Goal: Find specific page/section

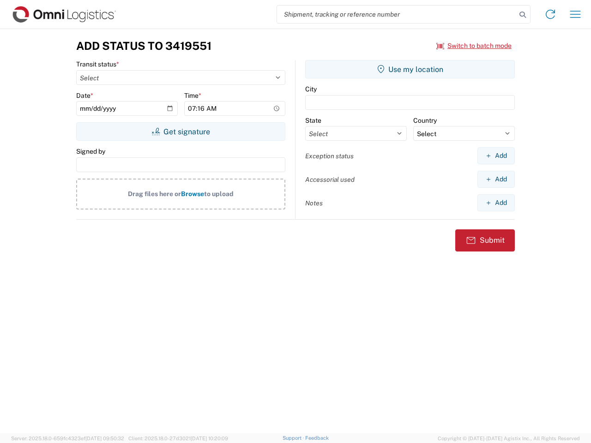
click at [396, 14] on input "search" at bounding box center [396, 15] width 239 height 18
click at [522, 15] on icon at bounding box center [522, 14] width 13 height 13
click at [550, 14] on icon at bounding box center [550, 14] width 15 height 15
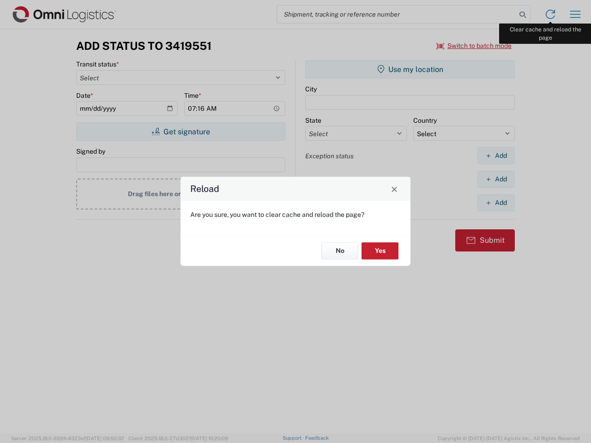
click at [575, 14] on div "Reload Are you sure, you want to clear cache and reload the page? No Yes" at bounding box center [295, 221] width 591 height 443
click at [474, 46] on div "Reload Are you sure, you want to clear cache and reload the page? No Yes" at bounding box center [295, 221] width 591 height 443
click at [180, 132] on div "Reload Are you sure, you want to clear cache and reload the page? No Yes" at bounding box center [295, 221] width 591 height 443
click at [410, 69] on div "Reload Are you sure, you want to clear cache and reload the page? No Yes" at bounding box center [295, 221] width 591 height 443
click at [496, 156] on div "Reload Are you sure, you want to clear cache and reload the page? No Yes" at bounding box center [295, 221] width 591 height 443
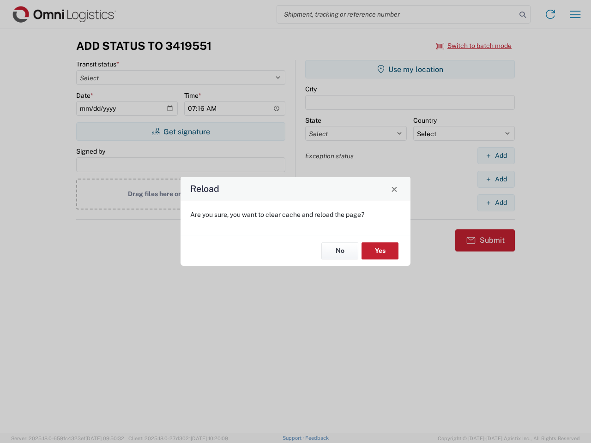
click at [496, 179] on div "Reload Are you sure, you want to clear cache and reload the page? No Yes" at bounding box center [295, 221] width 591 height 443
click at [496, 203] on div "Reload Are you sure, you want to clear cache and reload the page? No Yes" at bounding box center [295, 221] width 591 height 443
